Goal: Transaction & Acquisition: Purchase product/service

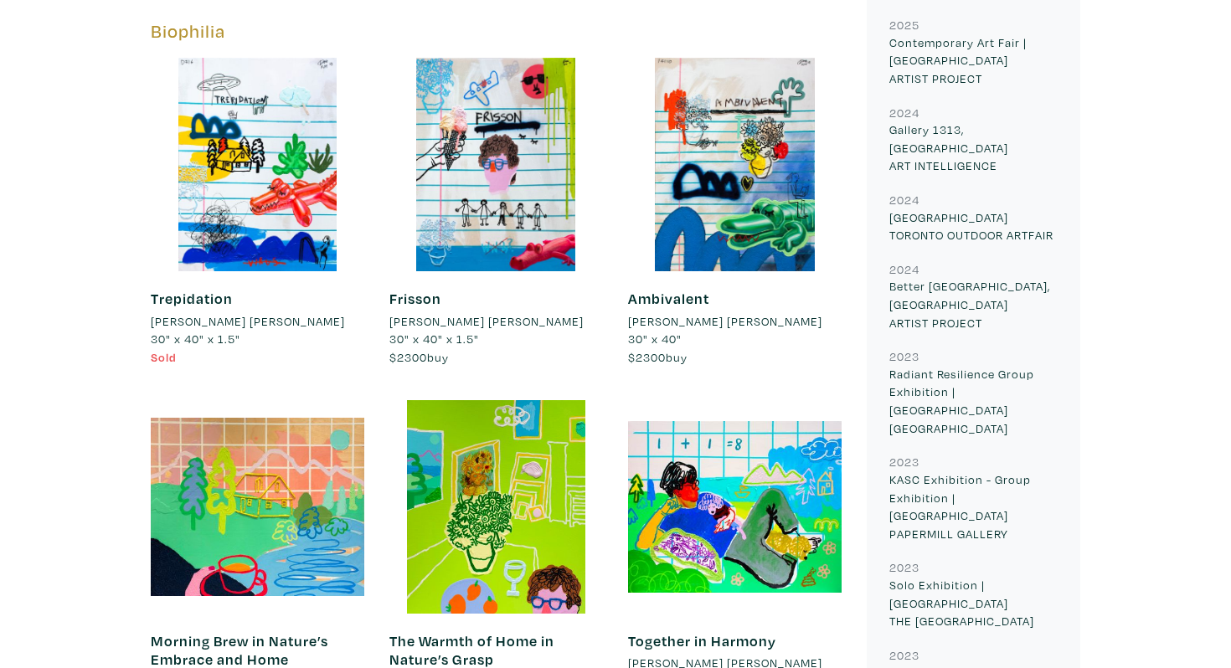
scroll to position [837, 0]
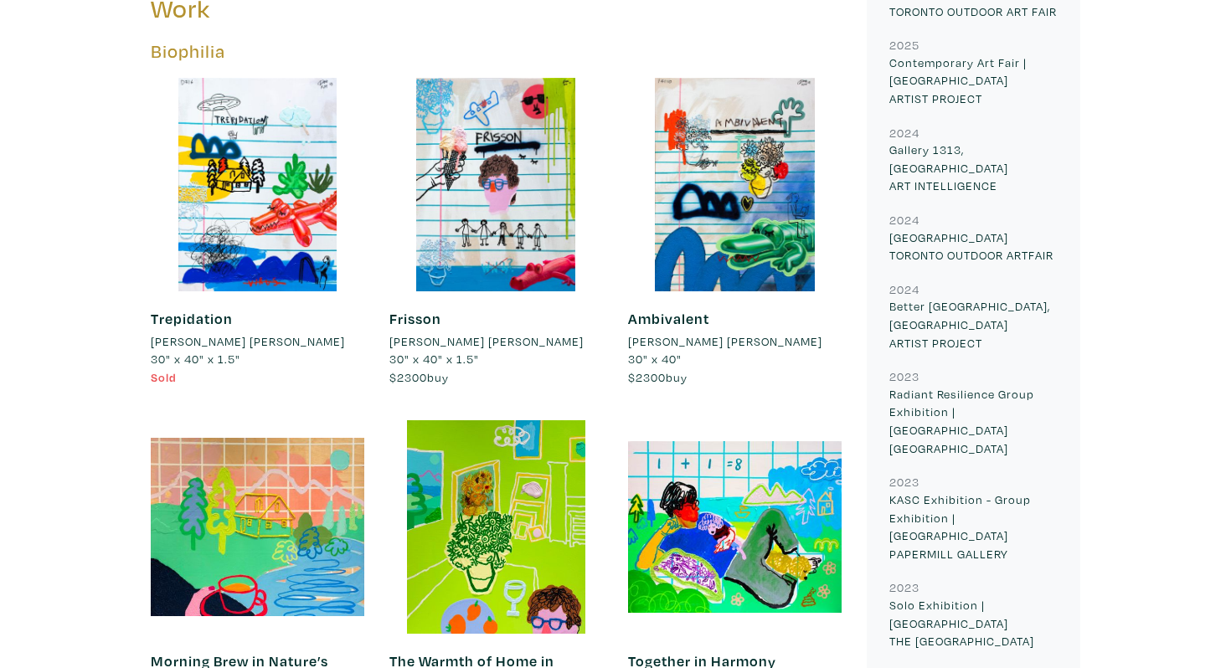
drag, startPoint x: 640, startPoint y: 356, endPoint x: 706, endPoint y: 368, distance: 67.2
click at [697, 369] on li "$2300 buy" at bounding box center [735, 378] width 214 height 18
click at [706, 368] on div "Ambivalent ESTHER DOË KIM 30" x 40" $2300 buy #pop #minimalistic #modern #abstr…" at bounding box center [735, 349] width 214 height 114
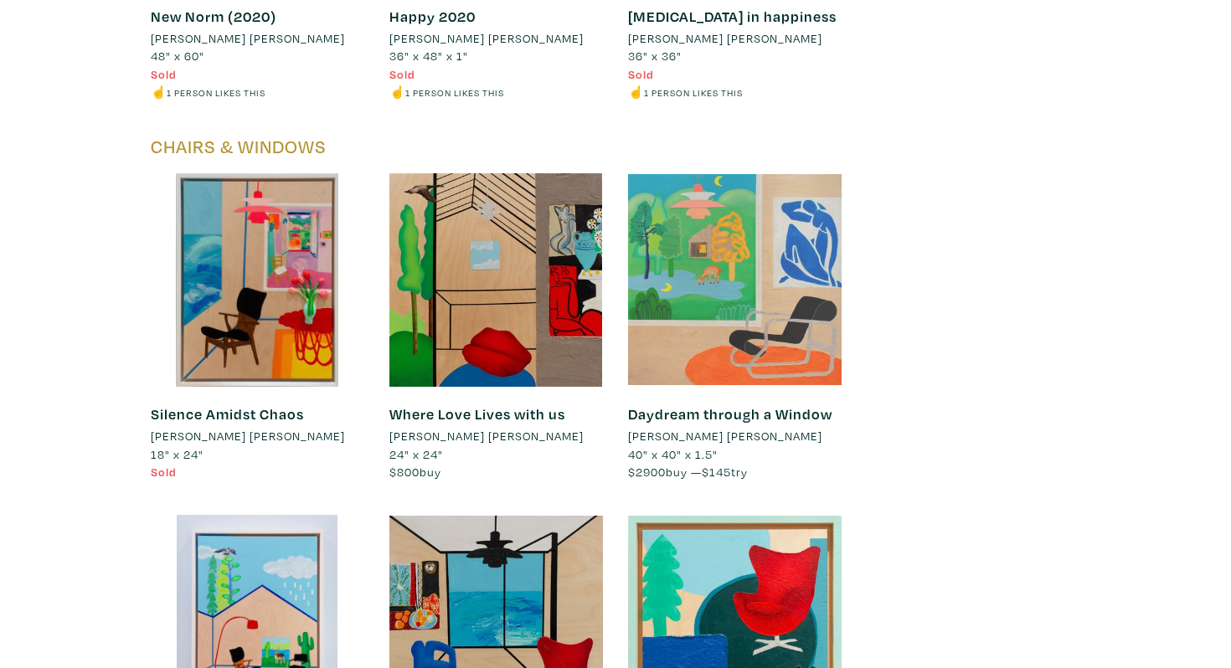
scroll to position [8278, 0]
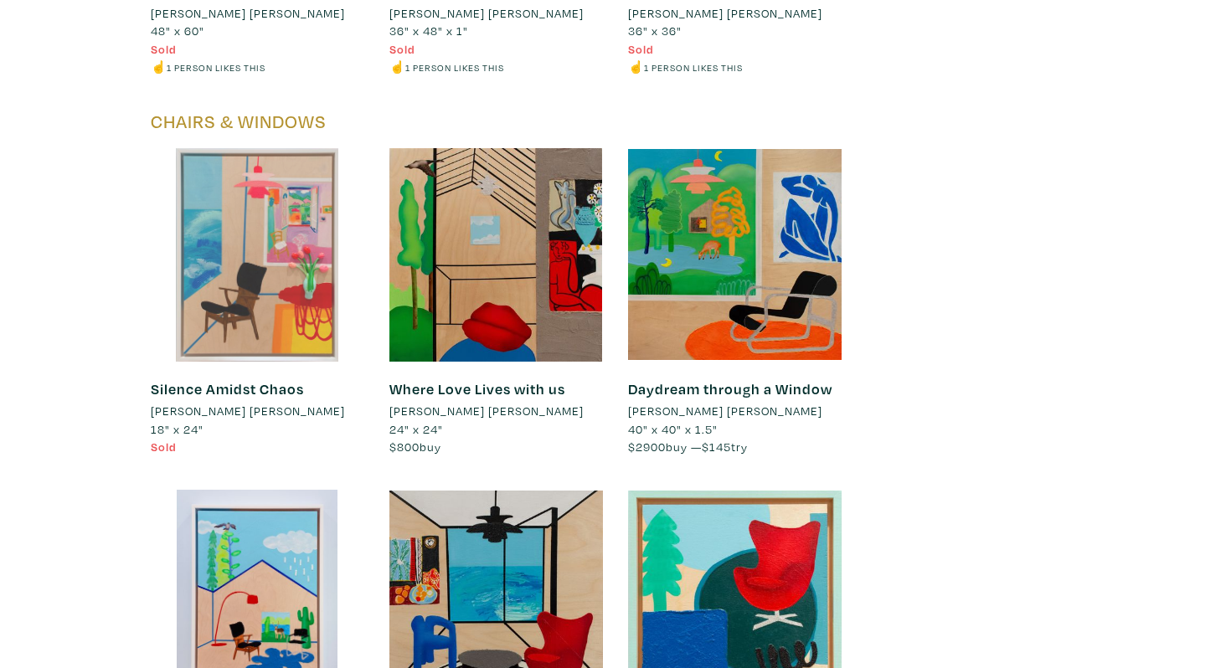
click at [307, 222] on div at bounding box center [258, 255] width 214 height 214
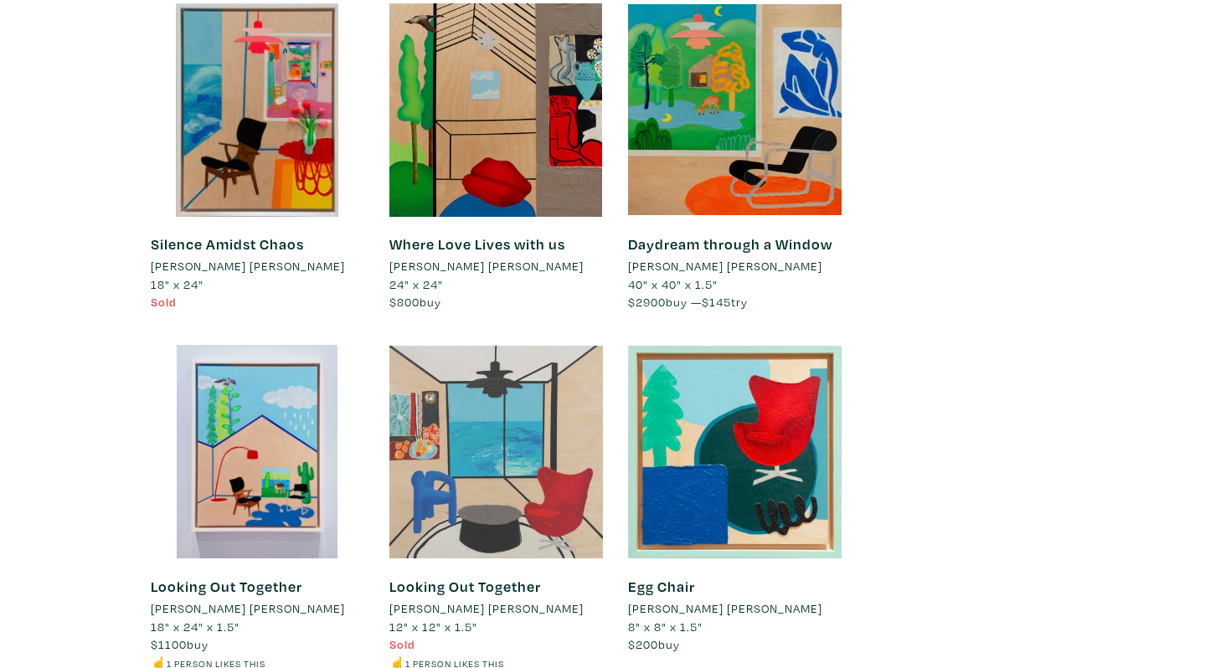
scroll to position [8419, 0]
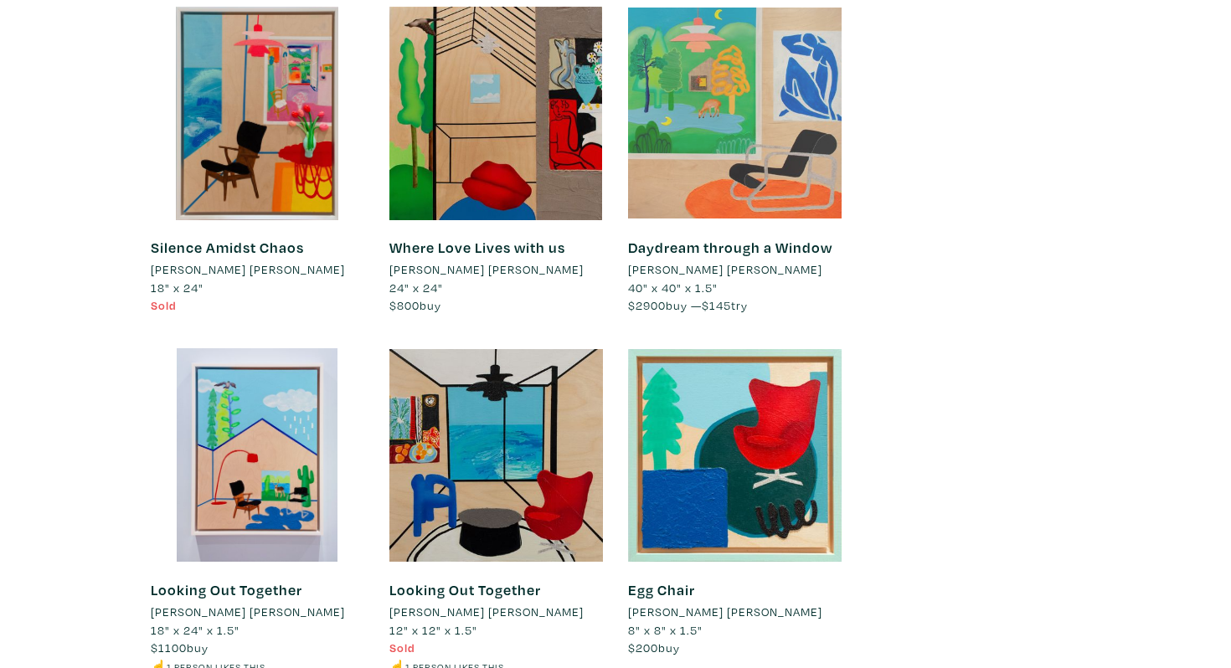
drag, startPoint x: 630, startPoint y: 246, endPoint x: 761, endPoint y: 255, distance: 131.8
click at [756, 255] on div "Daydream through a Window ESTHER DOË KIM 40" x 40" x 1.5" $2900 buy — $145 try …" at bounding box center [735, 277] width 214 height 114
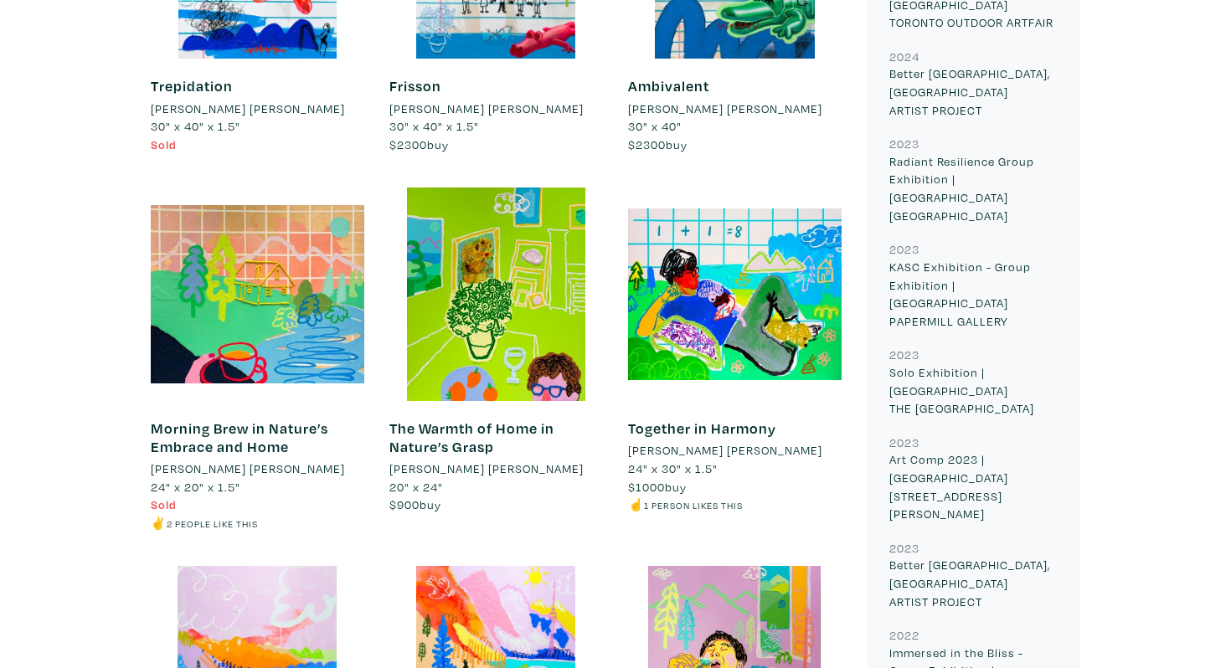
scroll to position [0, 0]
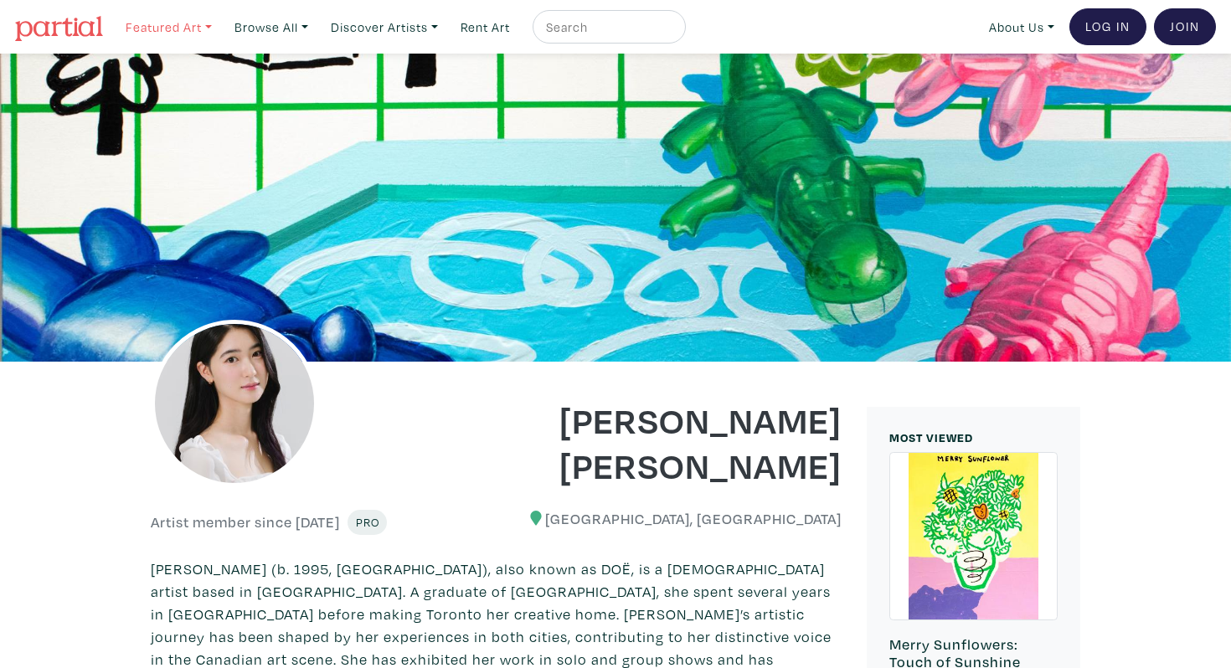
click at [204, 26] on link "Featured Art" at bounding box center [168, 27] width 101 height 34
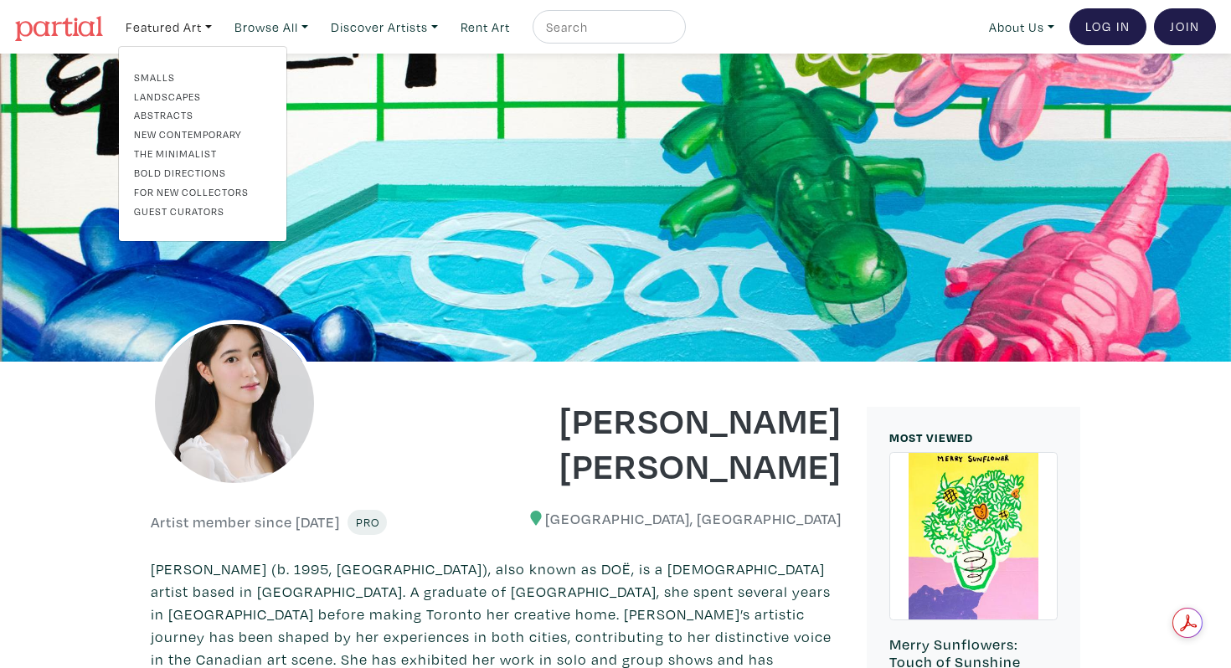
click at [378, 513] on span "Pro" at bounding box center [367, 523] width 39 height 26
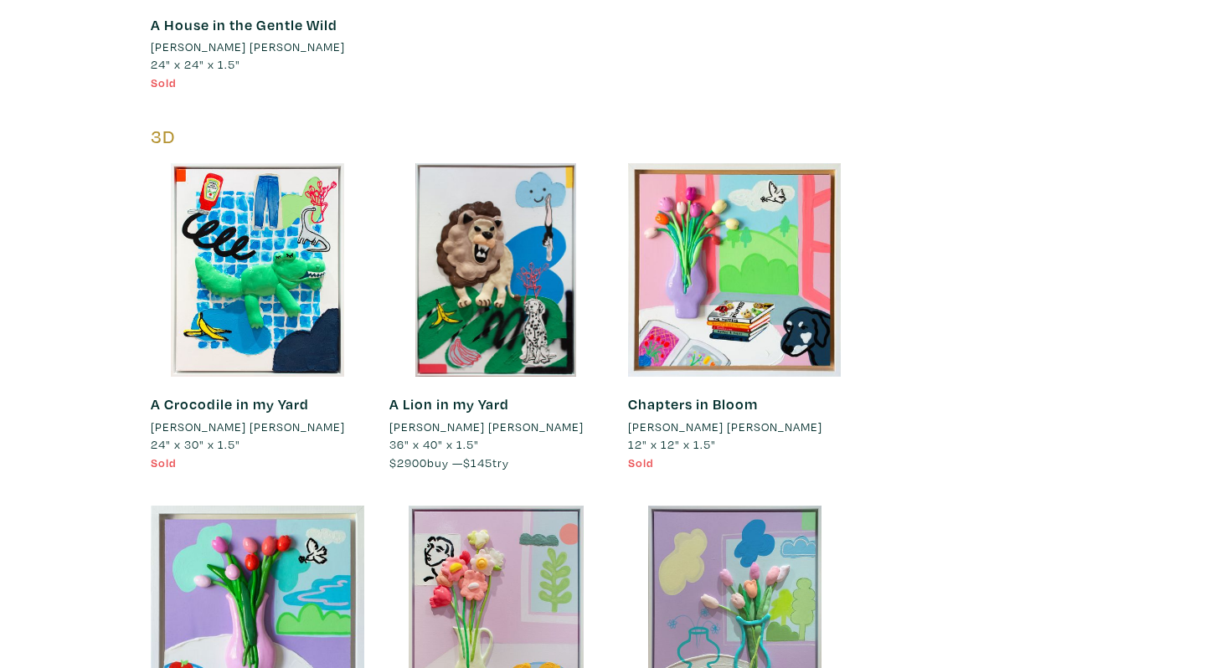
scroll to position [9681, 0]
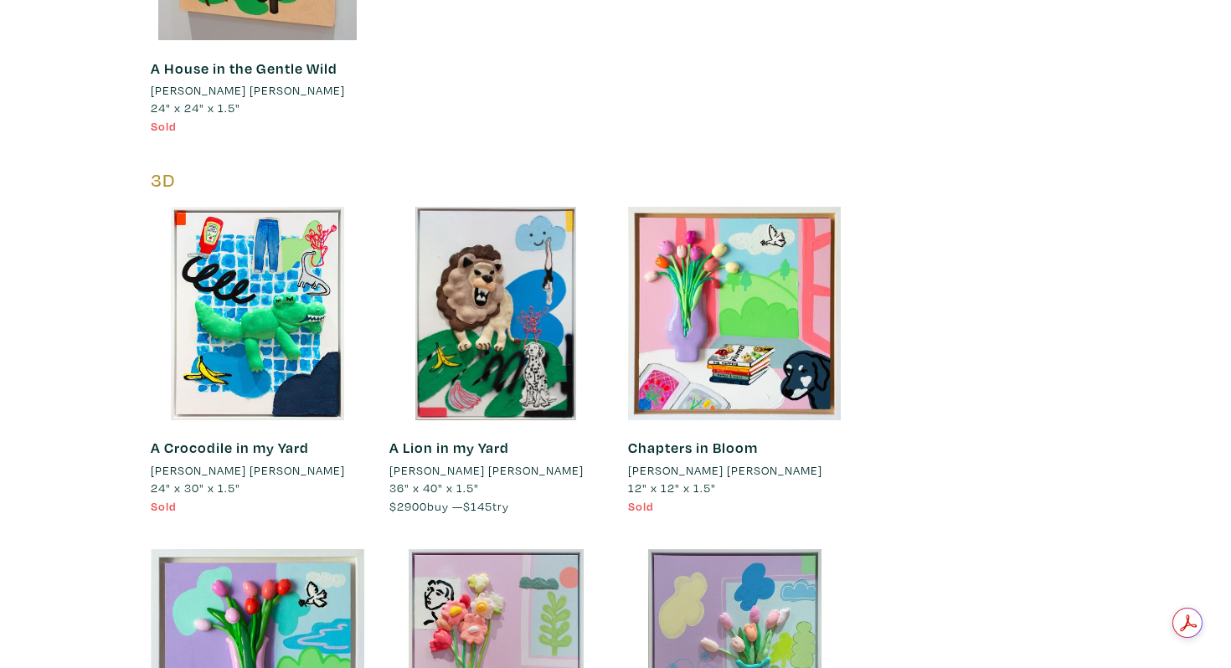
drag, startPoint x: 390, startPoint y: 446, endPoint x: 526, endPoint y: 451, distance: 135.8
click at [526, 498] on li "$2900 buy — $145 try" at bounding box center [497, 507] width 214 height 18
click at [527, 498] on li "$2900 buy — $145 try" at bounding box center [497, 507] width 214 height 18
drag, startPoint x: 473, startPoint y: 450, endPoint x: 528, endPoint y: 453, distance: 54.6
click at [528, 498] on li "$2900 buy — $145 try" at bounding box center [497, 507] width 214 height 18
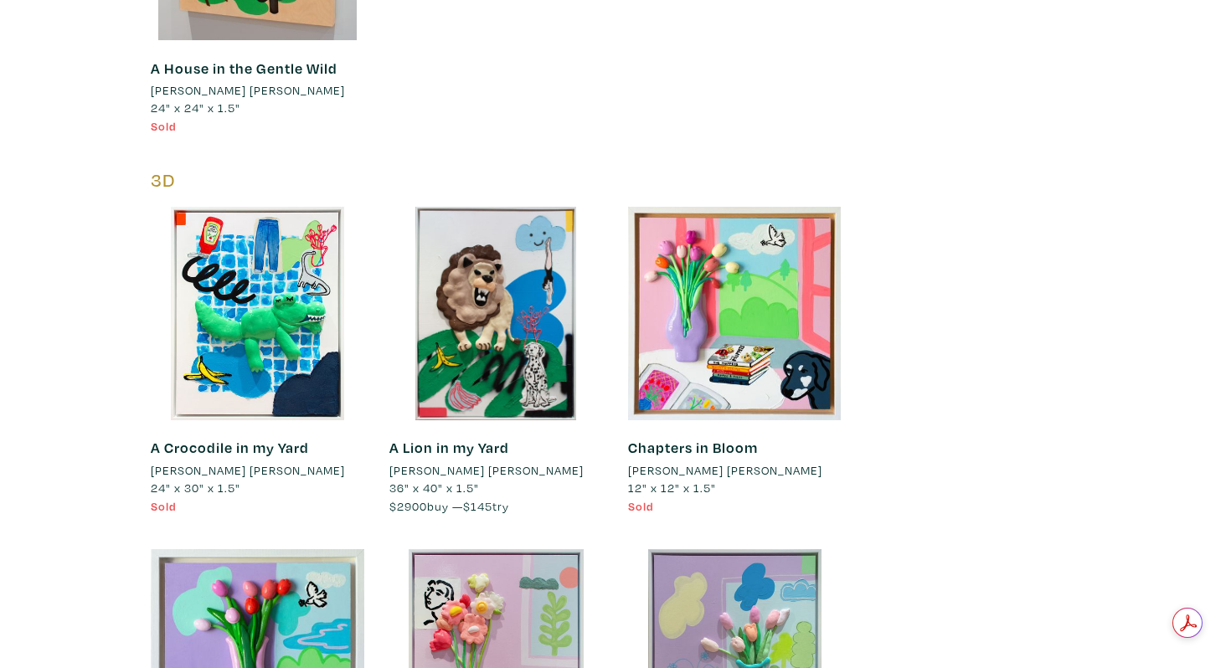
click at [529, 498] on li "$2900 buy — $145 try" at bounding box center [497, 507] width 214 height 18
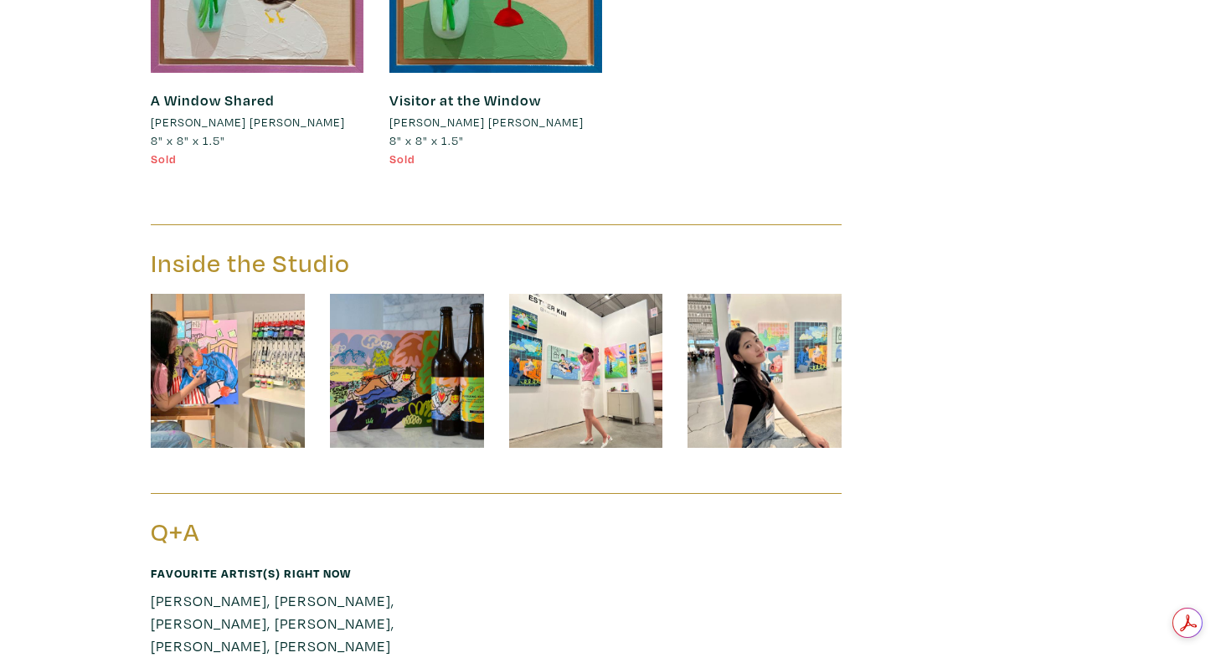
scroll to position [11060, 0]
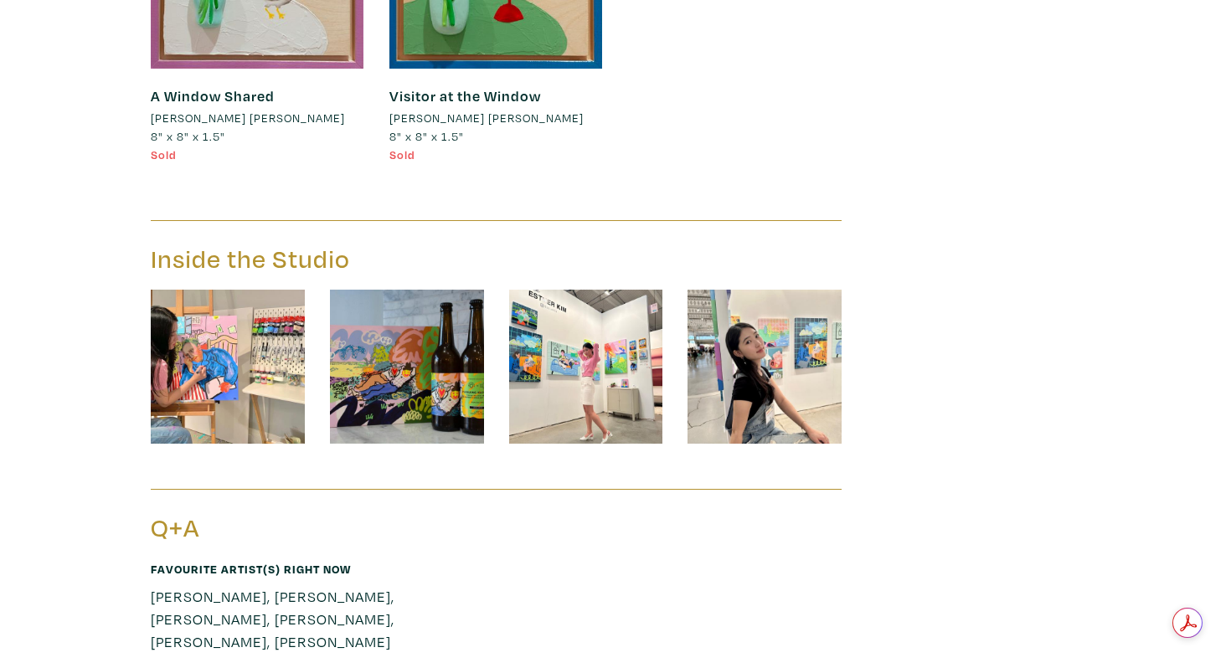
click at [586, 310] on img at bounding box center [586, 367] width 154 height 154
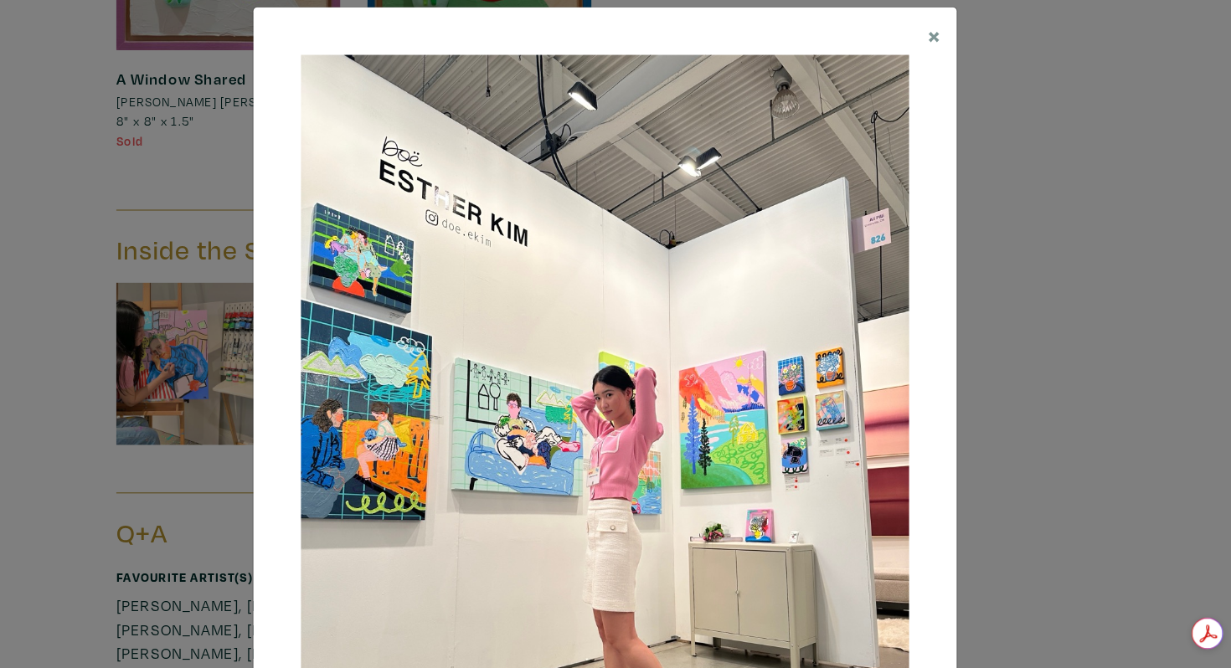
click at [1038, 409] on div "× Save changes Close" at bounding box center [615, 334] width 1231 height 668
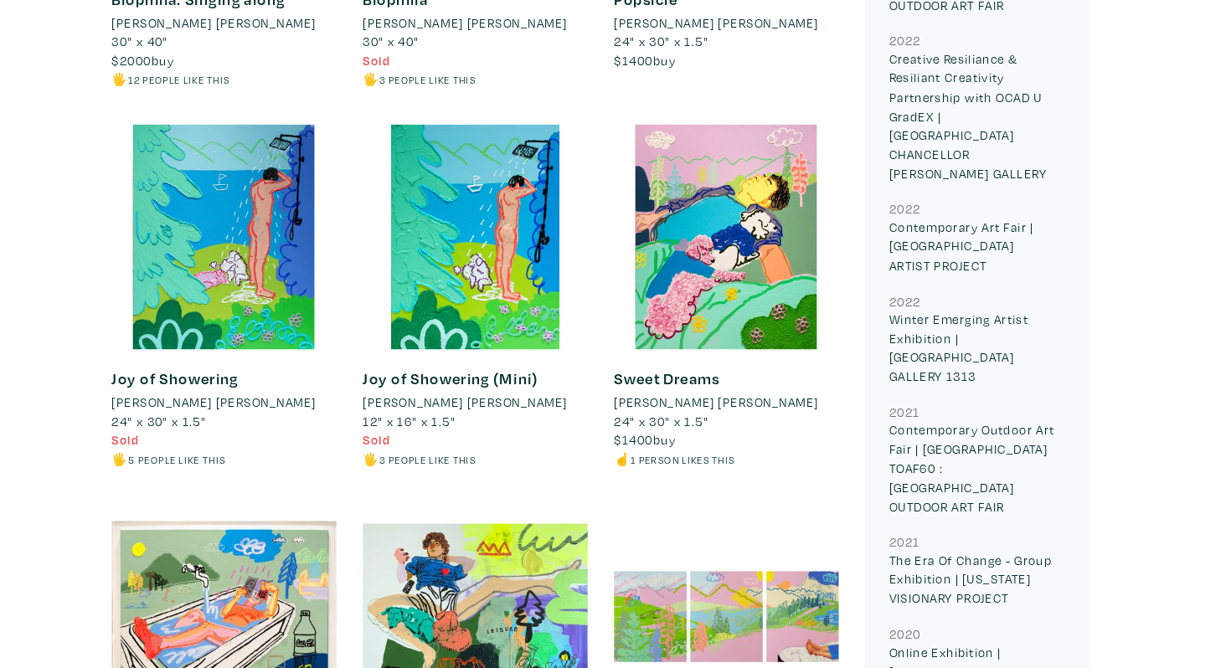
scroll to position [1948, 0]
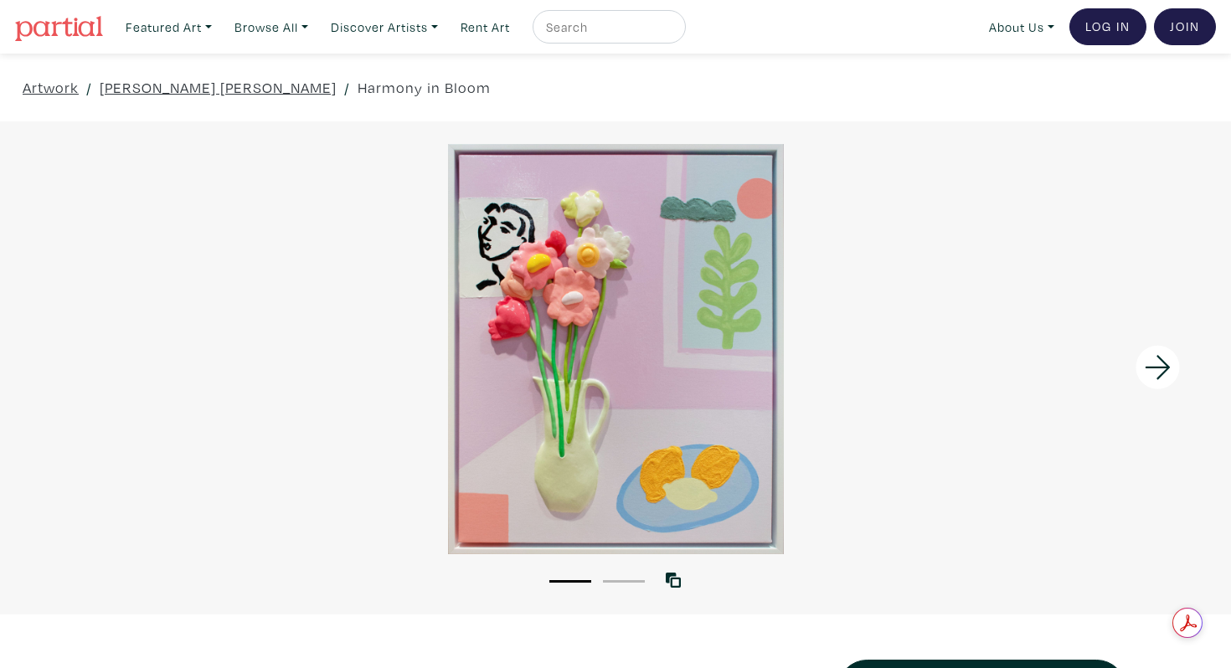
click at [1174, 369] on icon at bounding box center [1158, 367] width 57 height 45
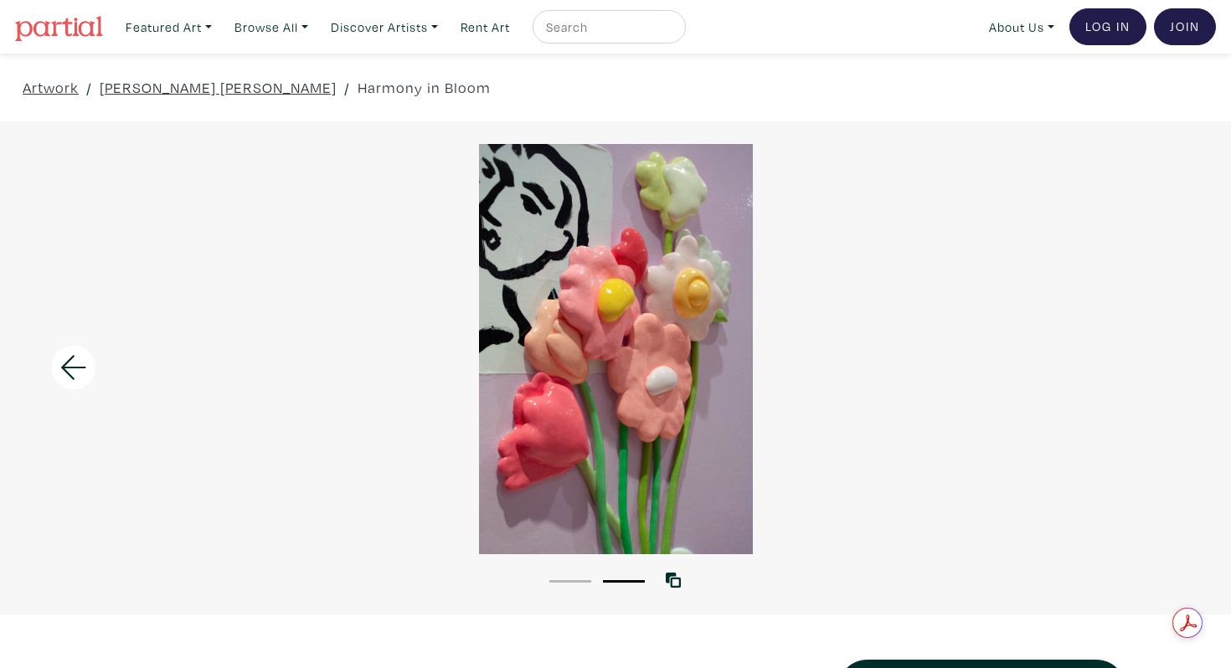
click at [1174, 369] on div at bounding box center [615, 349] width 1231 height 410
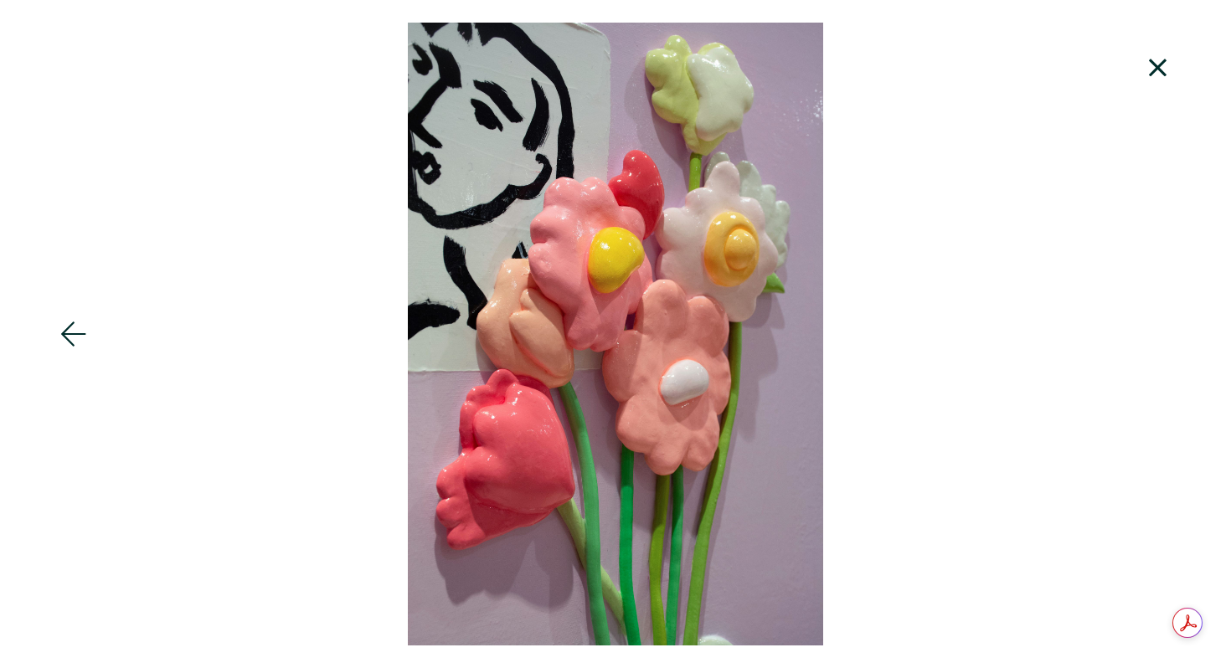
click at [1169, 71] on icon at bounding box center [1158, 67] width 57 height 45
